Goal: Information Seeking & Learning: Learn about a topic

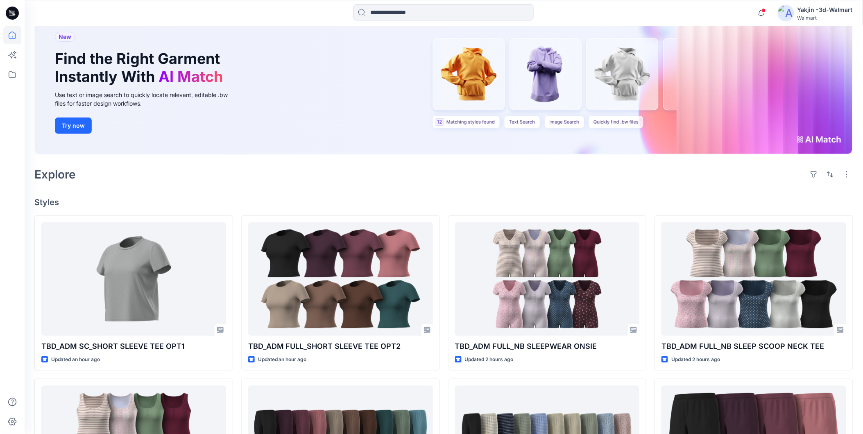
scroll to position [136, 0]
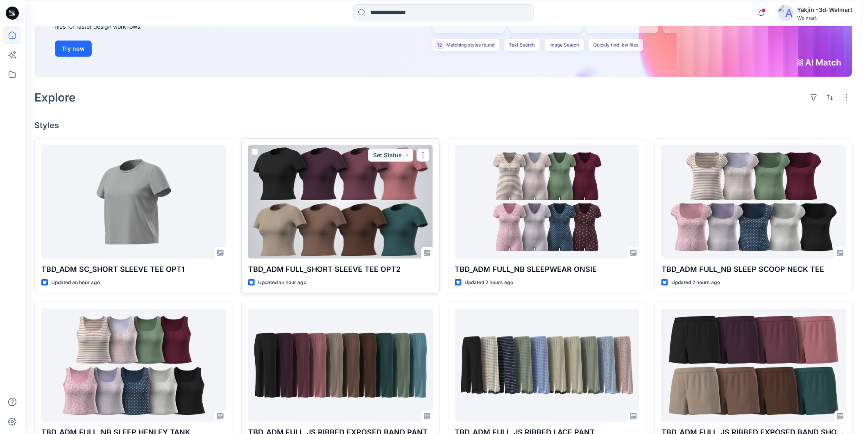
click at [345, 194] on div at bounding box center [340, 202] width 185 height 114
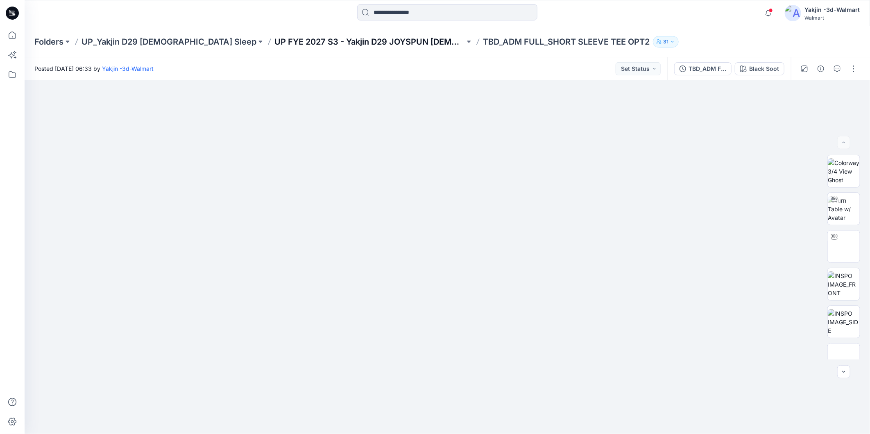
click at [372, 39] on p "UP FYE 2027 S3 - Yakjin D29 JOYSPUN [DEMOGRAPHIC_DATA] Sleepwear" at bounding box center [370, 41] width 191 height 11
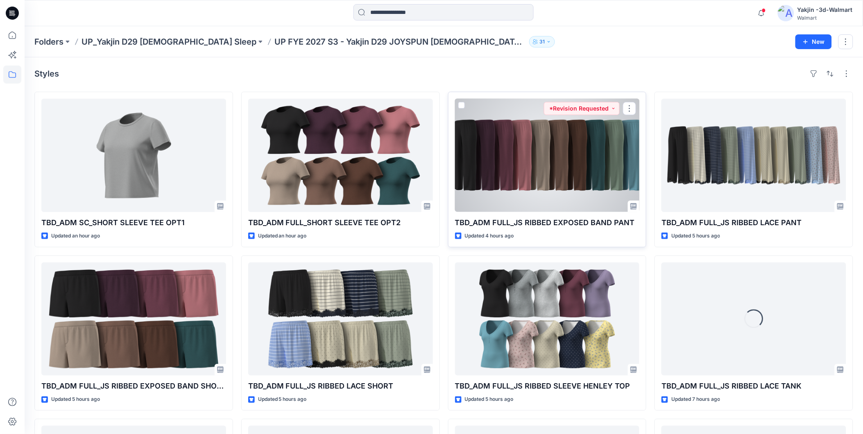
click at [526, 177] on div at bounding box center [547, 156] width 185 height 114
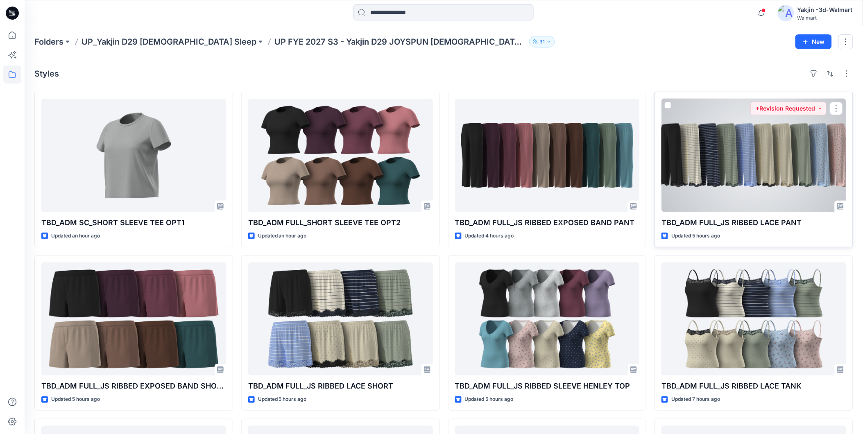
click at [714, 169] on div at bounding box center [754, 156] width 185 height 114
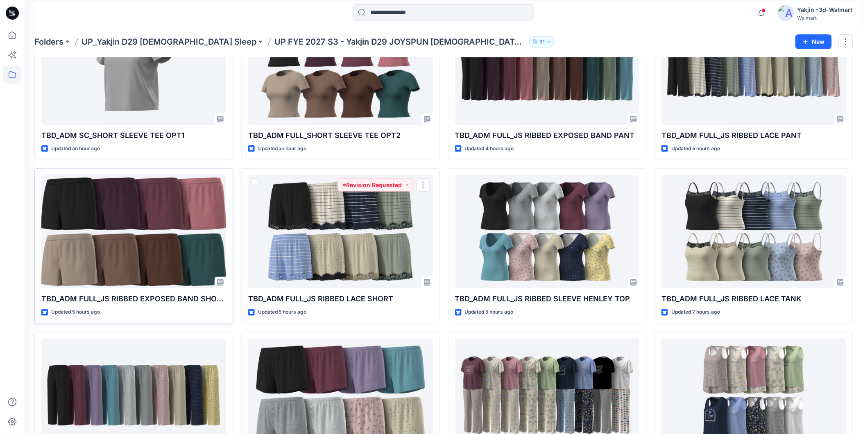
scroll to position [91, 0]
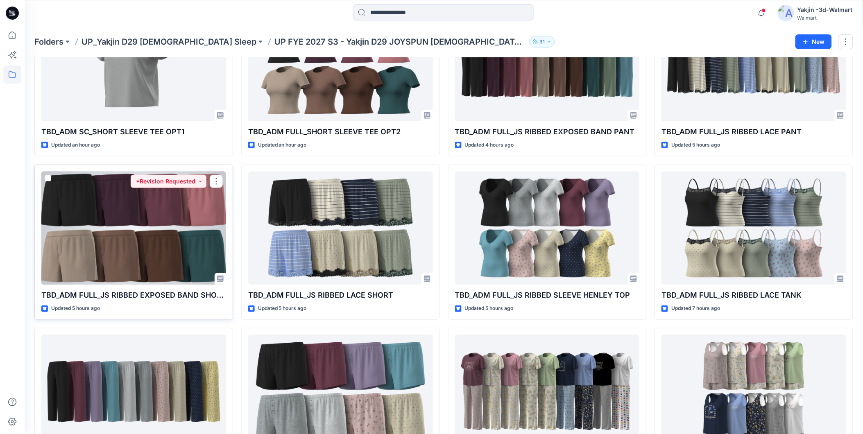
click at [129, 210] on div at bounding box center [133, 229] width 185 height 114
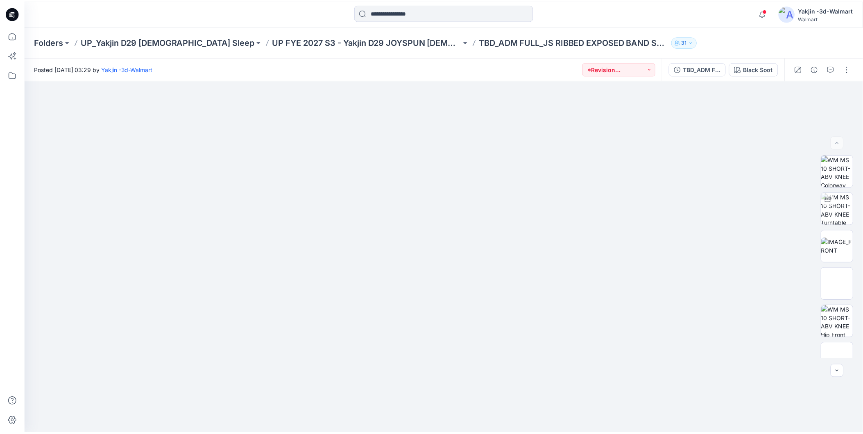
scroll to position [91, 0]
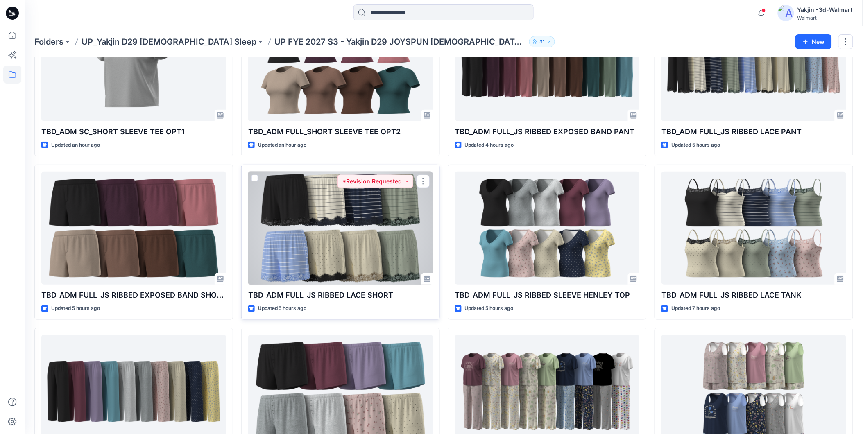
click at [371, 231] on div at bounding box center [340, 229] width 185 height 114
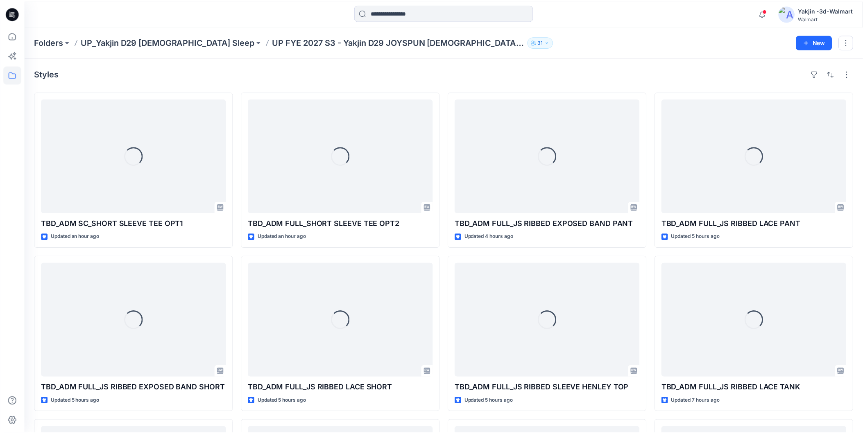
scroll to position [91, 0]
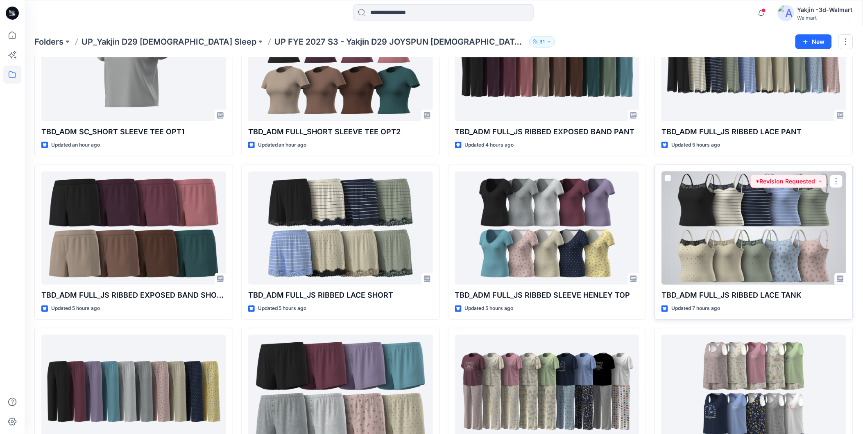
click at [728, 239] on div at bounding box center [754, 229] width 185 height 114
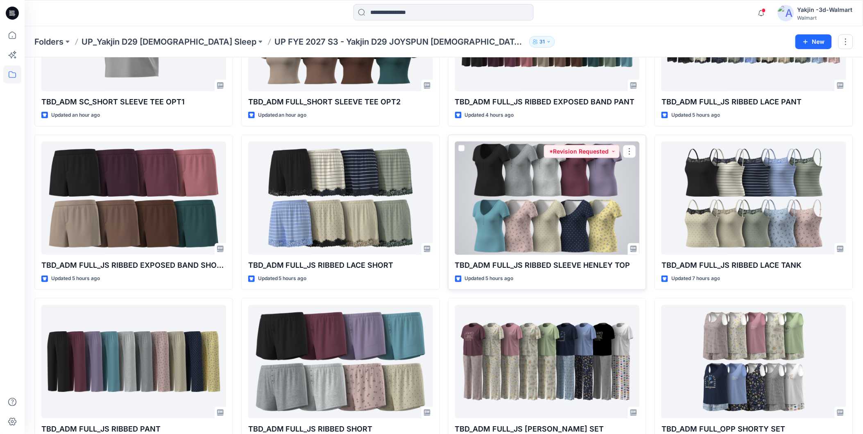
scroll to position [179, 0]
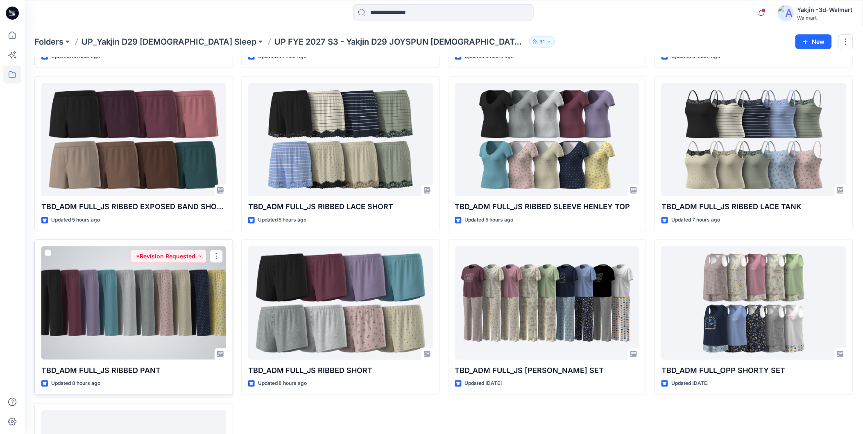
click at [131, 297] on div at bounding box center [133, 304] width 185 height 114
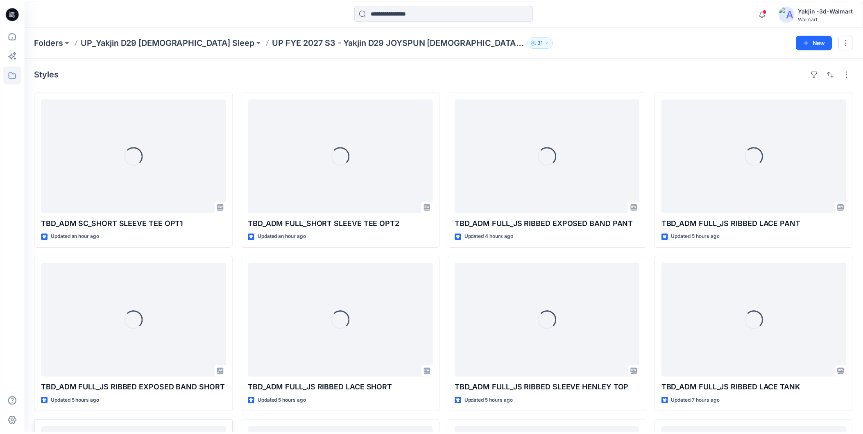
scroll to position [179, 0]
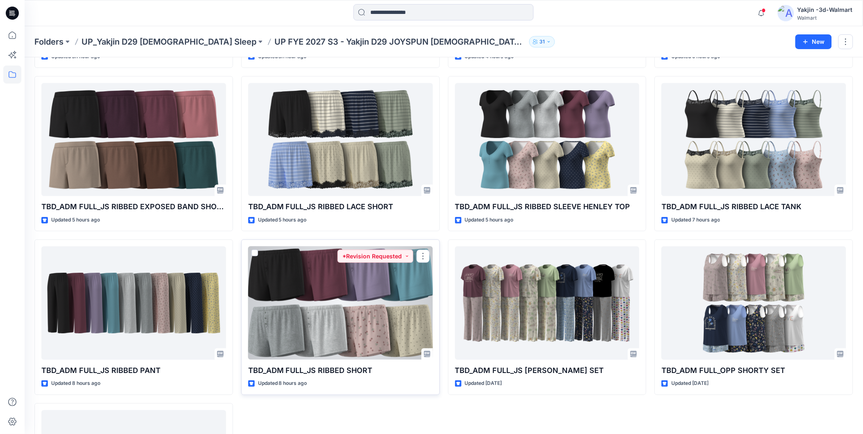
click at [361, 308] on div at bounding box center [340, 304] width 185 height 114
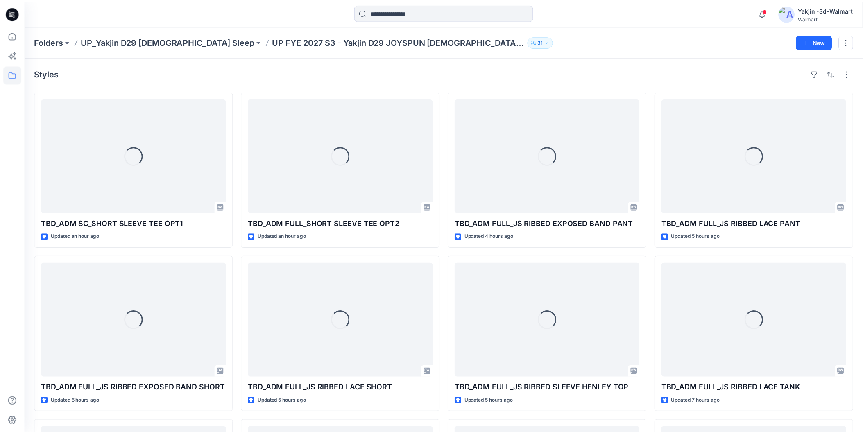
scroll to position [179, 0]
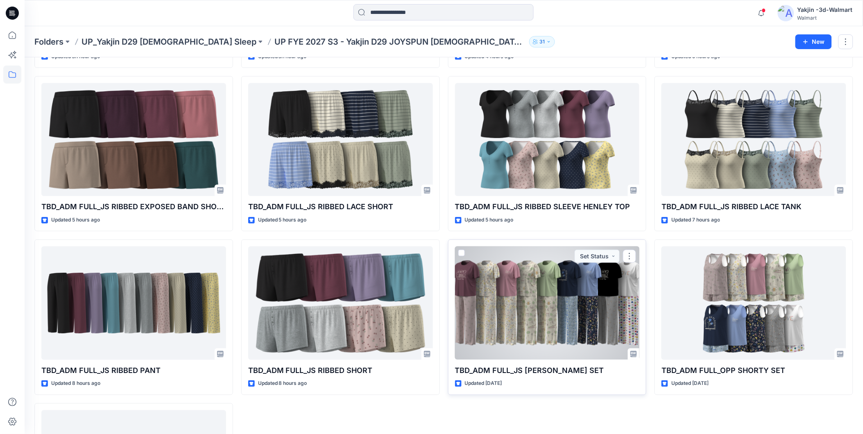
click at [555, 293] on div at bounding box center [547, 304] width 185 height 114
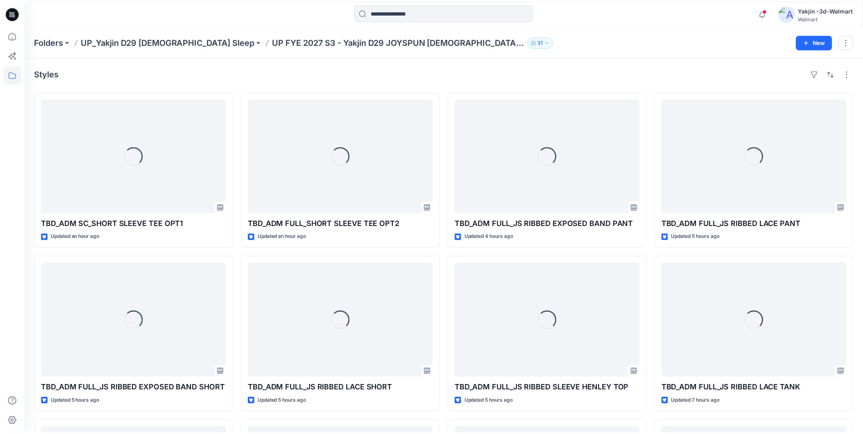
scroll to position [179, 0]
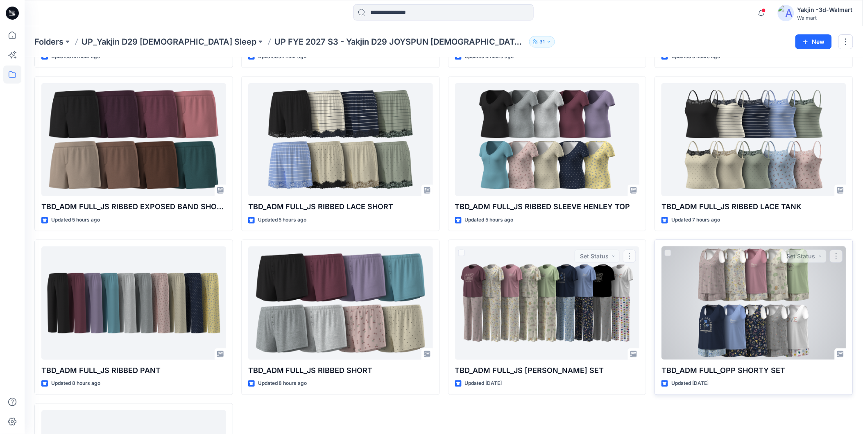
click at [760, 329] on div at bounding box center [754, 304] width 185 height 114
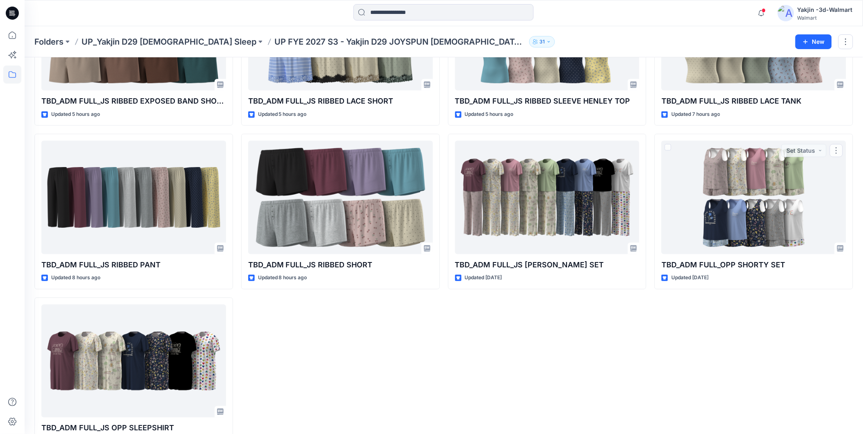
scroll to position [314, 0]
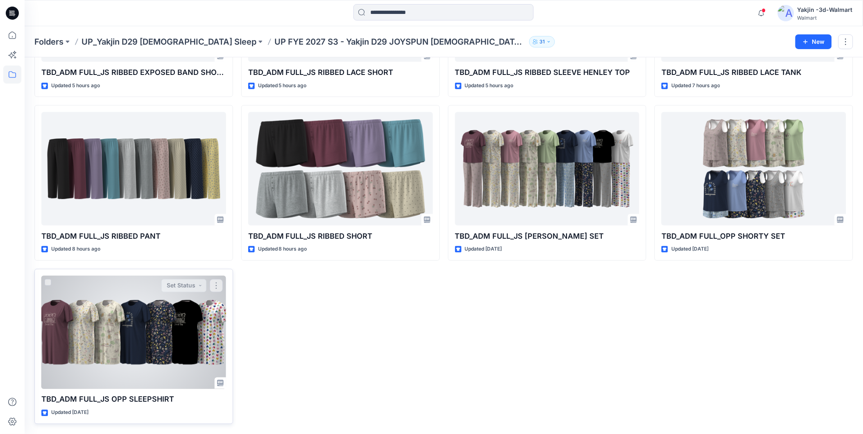
click at [170, 307] on div at bounding box center [133, 333] width 185 height 114
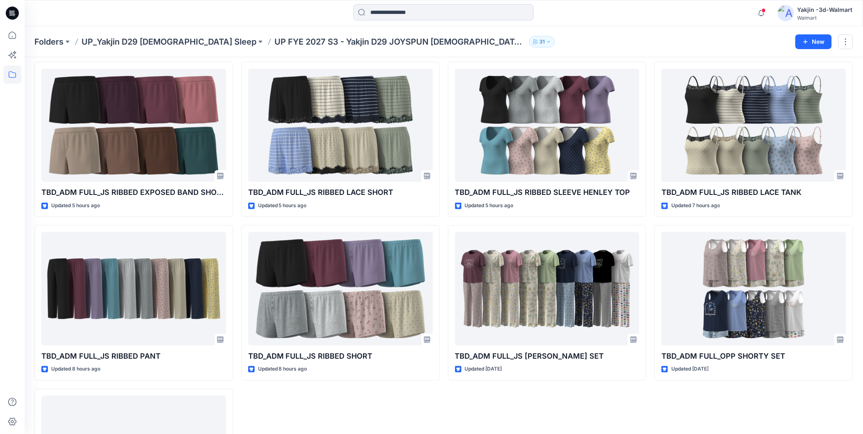
scroll to position [177, 0]
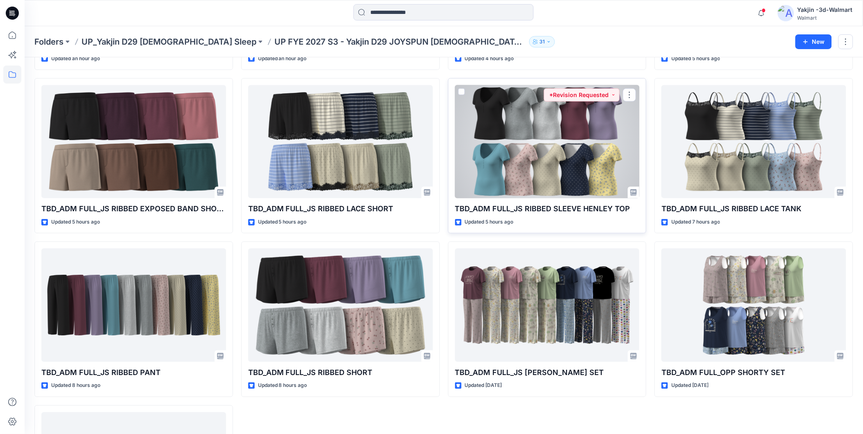
click at [558, 141] on div at bounding box center [547, 142] width 185 height 114
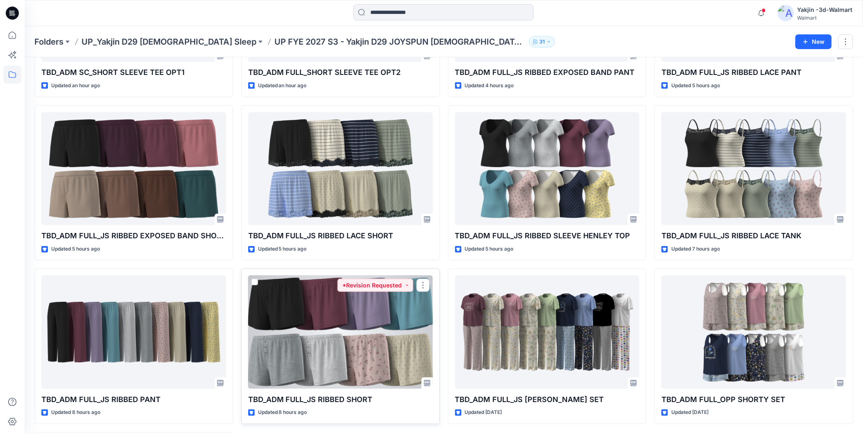
scroll to position [273, 0]
